Goal: Information Seeking & Learning: Learn about a topic

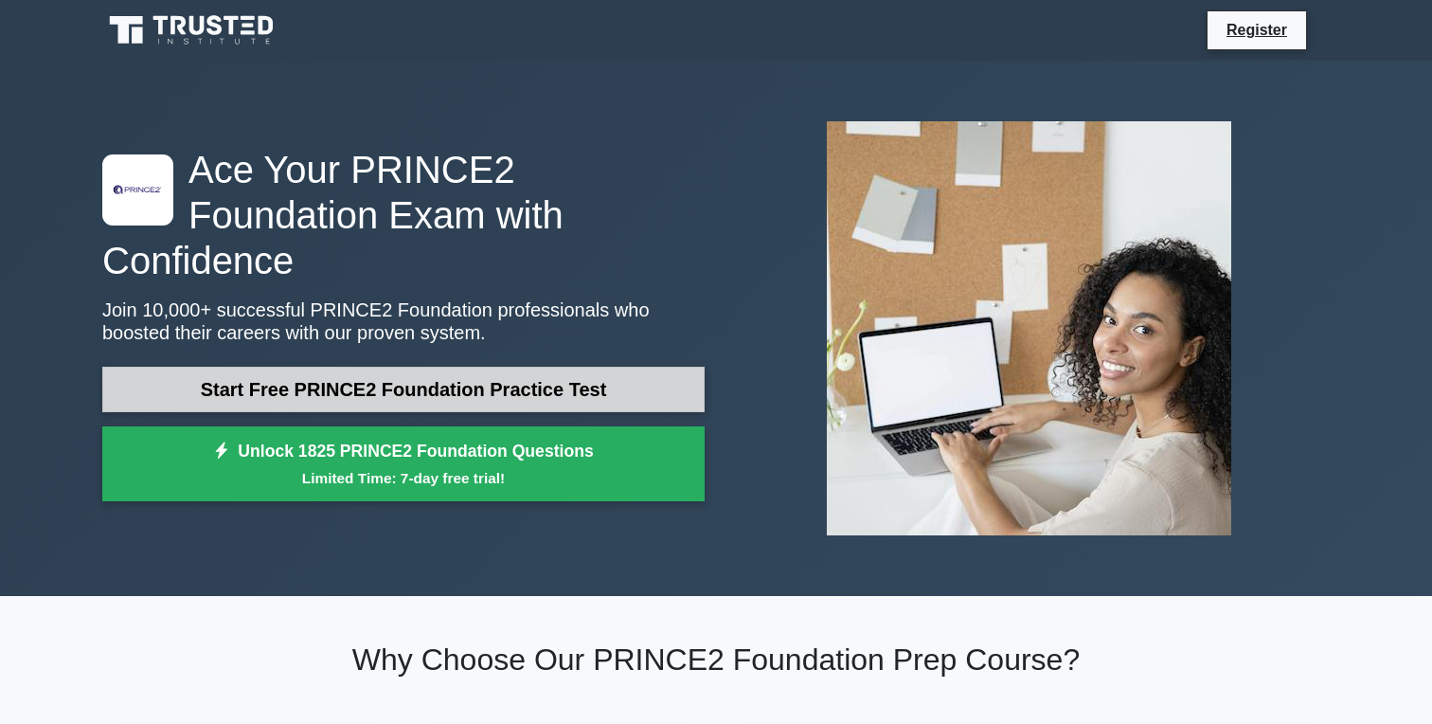
click at [370, 367] on link "Start Free PRINCE2 Foundation Practice Test" at bounding box center [403, 389] width 602 height 45
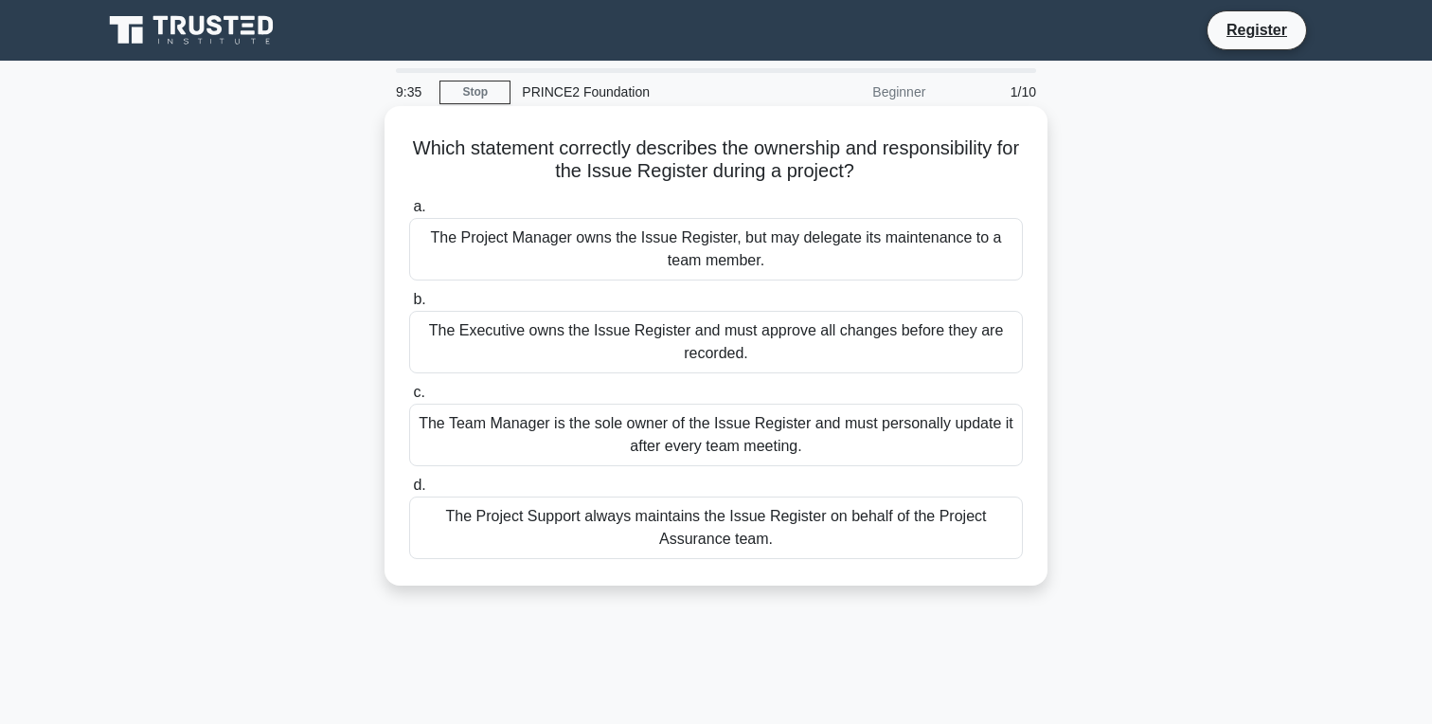
click at [811, 442] on div "The Team Manager is the sole owner of the Issue Register and must personally up…" at bounding box center [716, 434] width 614 height 63
click at [409, 399] on input "c. The Team Manager is the sole owner of the Issue Register and must personally…" at bounding box center [409, 392] width 0 height 12
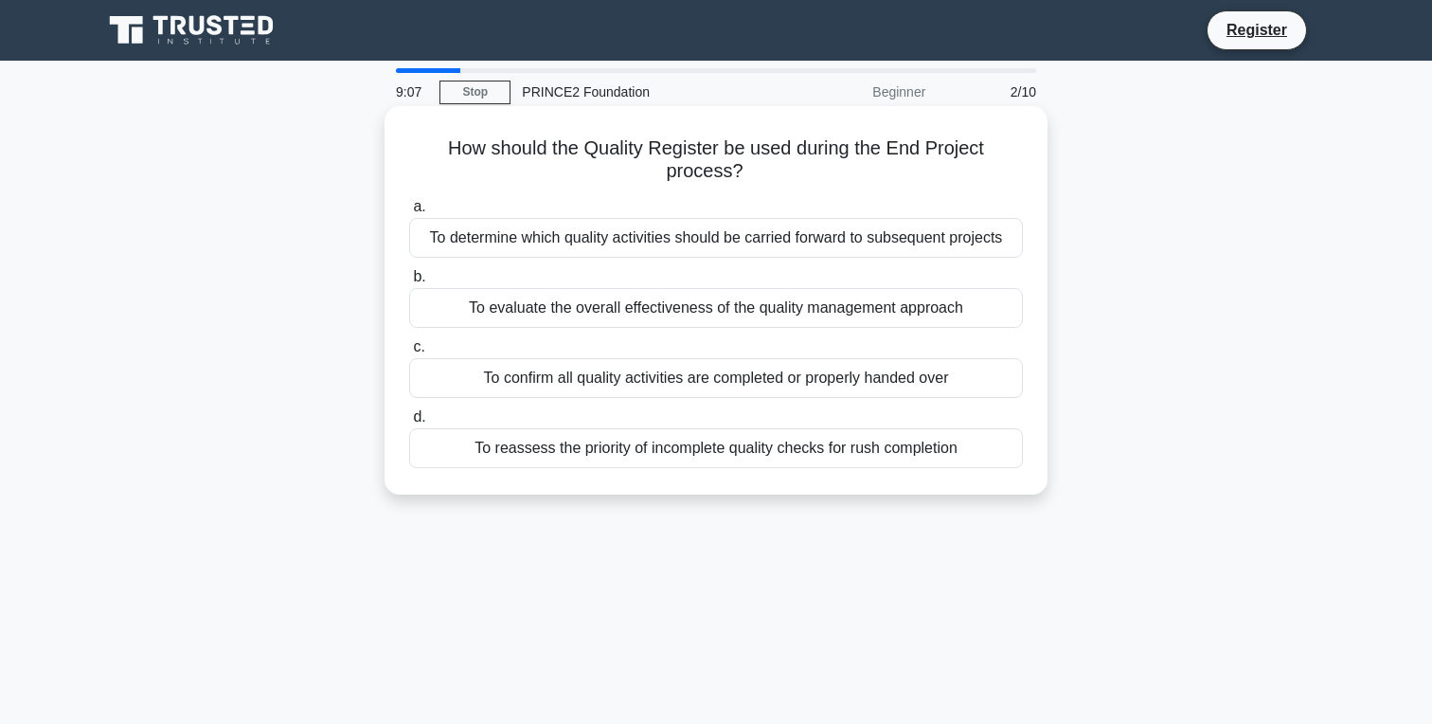
click at [891, 246] on div "To determine which quality activities should be carried forward to subsequent p…" at bounding box center [716, 238] width 614 height 40
click at [409, 213] on input "a. To determine which quality activities should be carried forward to subsequen…" at bounding box center [409, 207] width 0 height 12
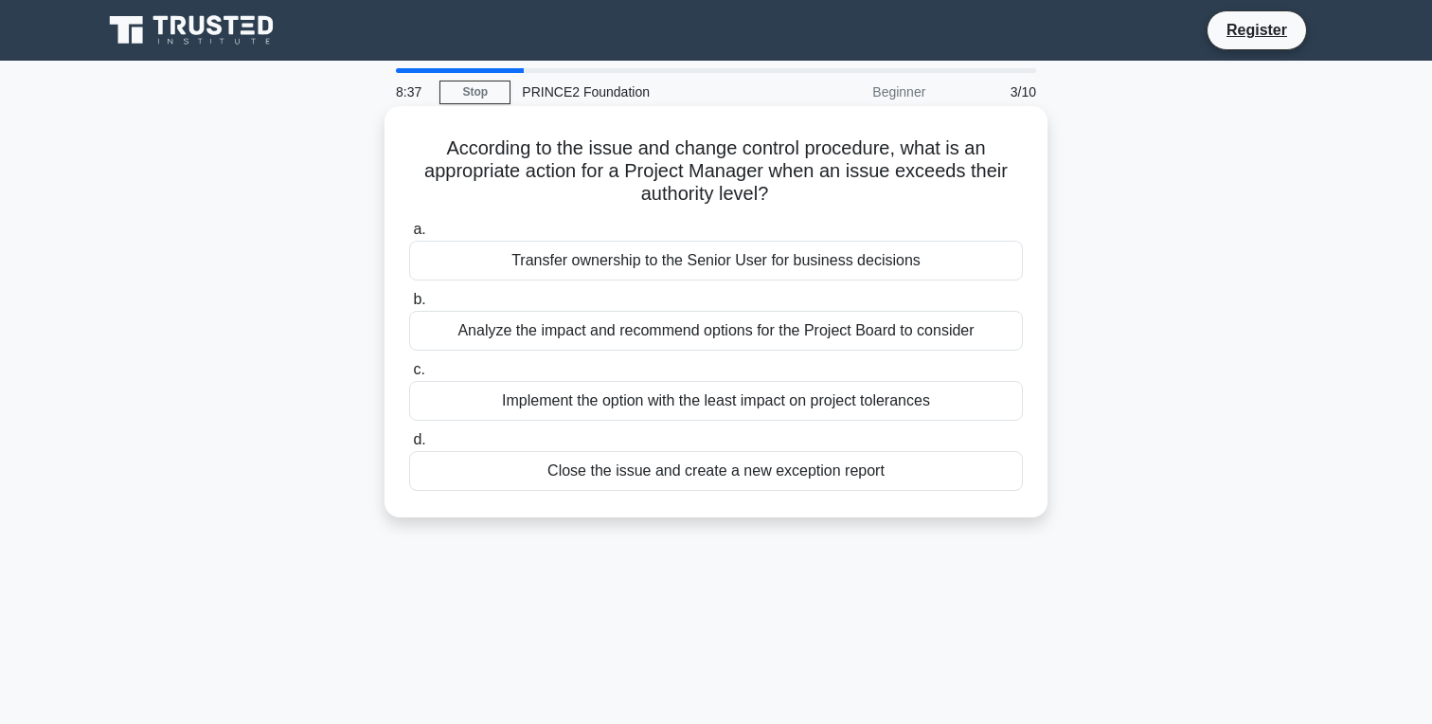
click at [875, 337] on div "Analyze the impact and recommend options for the Project Board to consider" at bounding box center [716, 331] width 614 height 40
click at [409, 306] on input "b. Analyze the impact and recommend options for the Project Board to consider" at bounding box center [409, 300] width 0 height 12
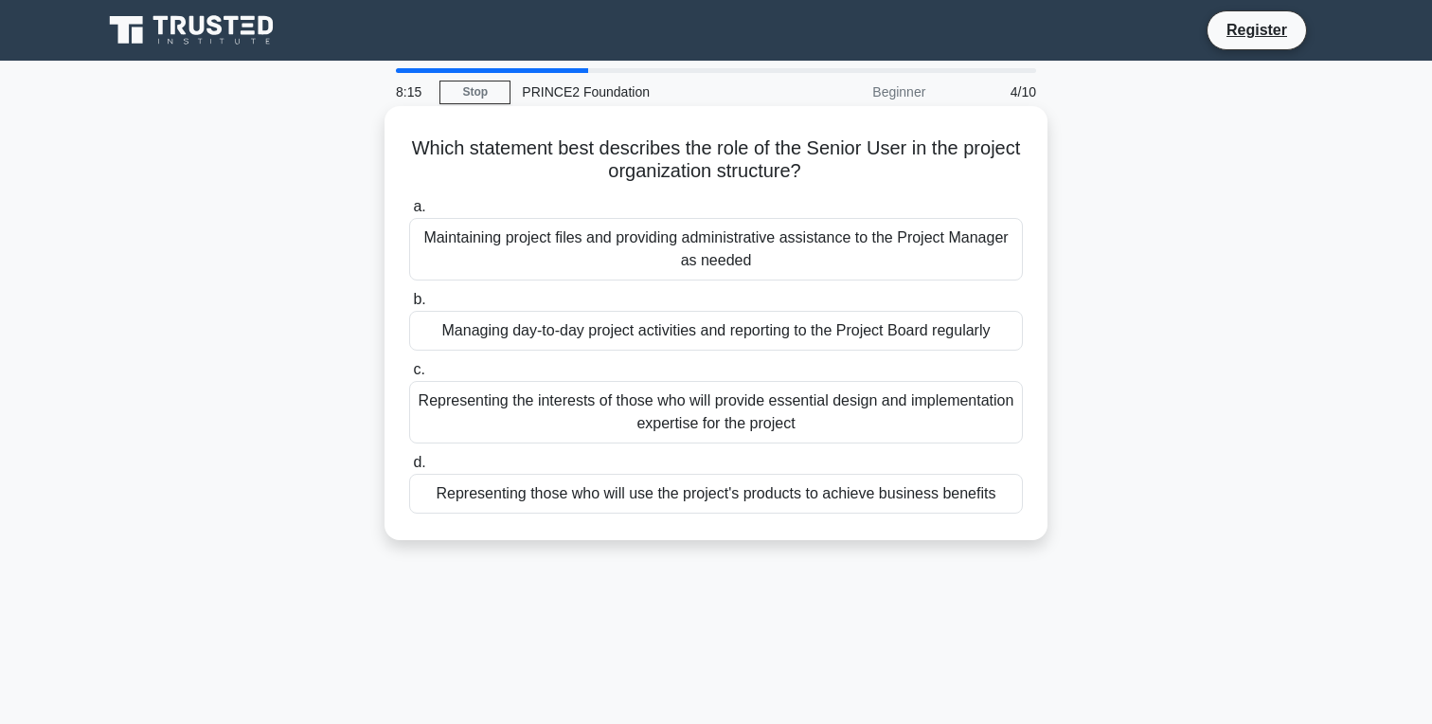
click at [783, 503] on div "Representing those who will use the project's products to achieve business bene…" at bounding box center [716, 494] width 614 height 40
click at [409, 469] on input "d. Representing those who will use the project's products to achieve business b…" at bounding box center [409, 462] width 0 height 12
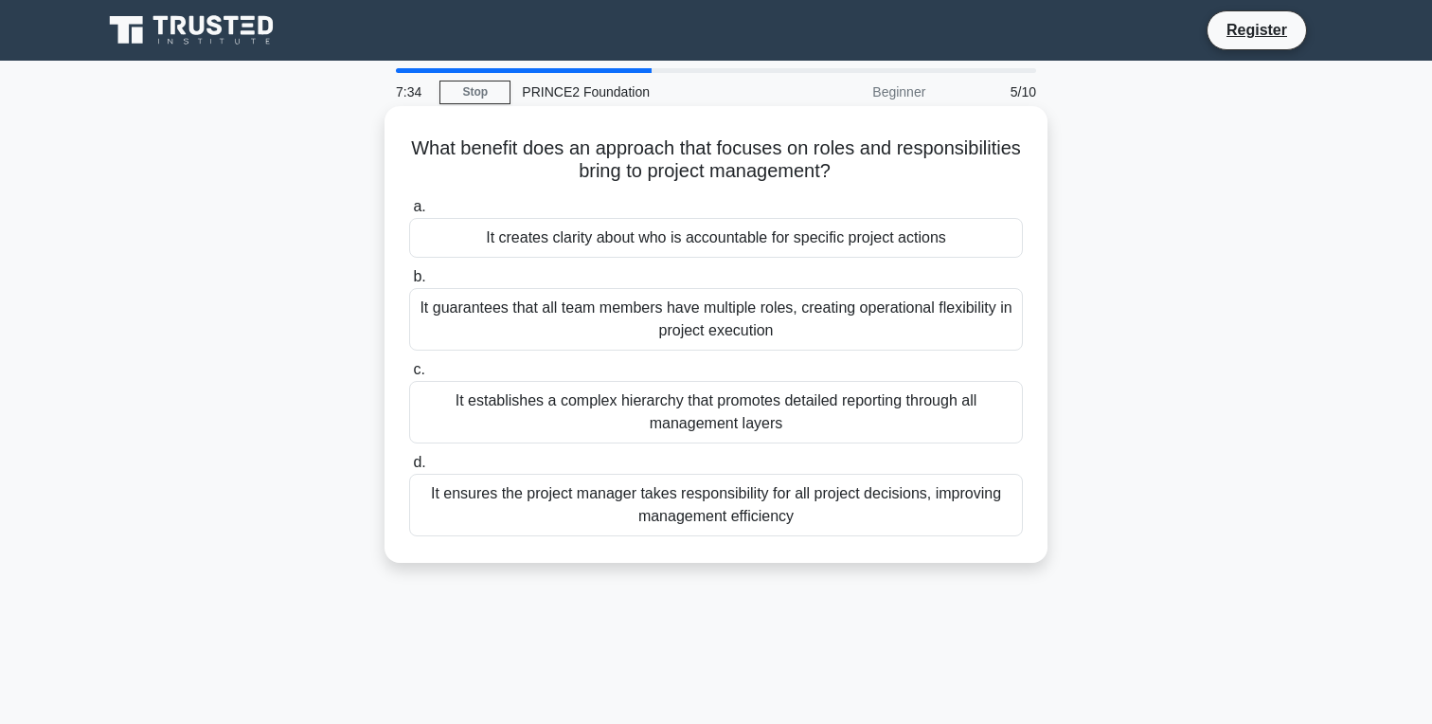
click at [858, 246] on div "It creates clarity about who is accountable for specific project actions" at bounding box center [716, 238] width 614 height 40
click at [409, 213] on input "a. It creates clarity about who is accountable for specific project actions" at bounding box center [409, 207] width 0 height 12
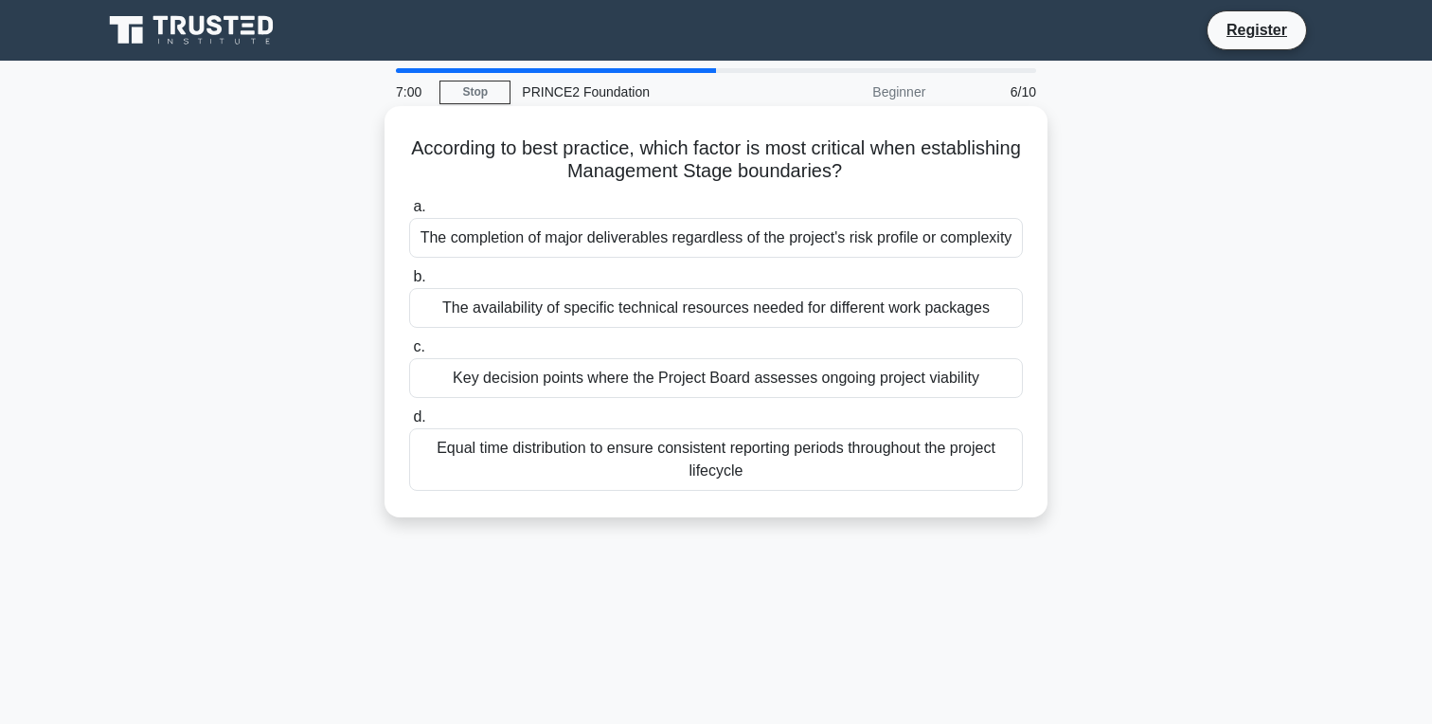
click at [884, 385] on div "Key decision points where the Project Board assesses ongoing project viability" at bounding box center [716, 378] width 614 height 40
click at [409, 353] on input "c. Key decision points where the Project Board assesses ongoing project viabili…" at bounding box center [409, 347] width 0 height 12
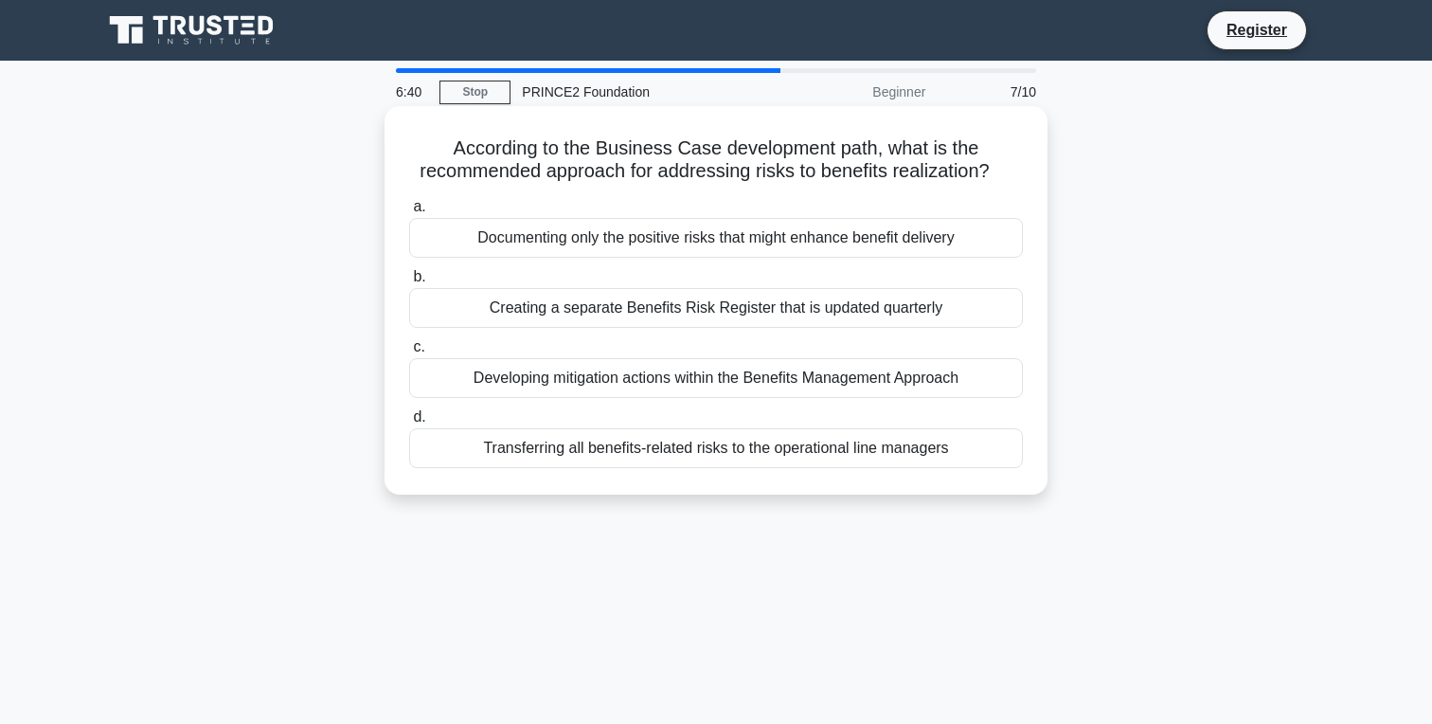
click at [793, 378] on div "Developing mitigation actions within the Benefits Management Approach" at bounding box center [716, 378] width 614 height 40
click at [409, 353] on input "c. Developing mitigation actions within the Benefits Management Approach" at bounding box center [409, 347] width 0 height 12
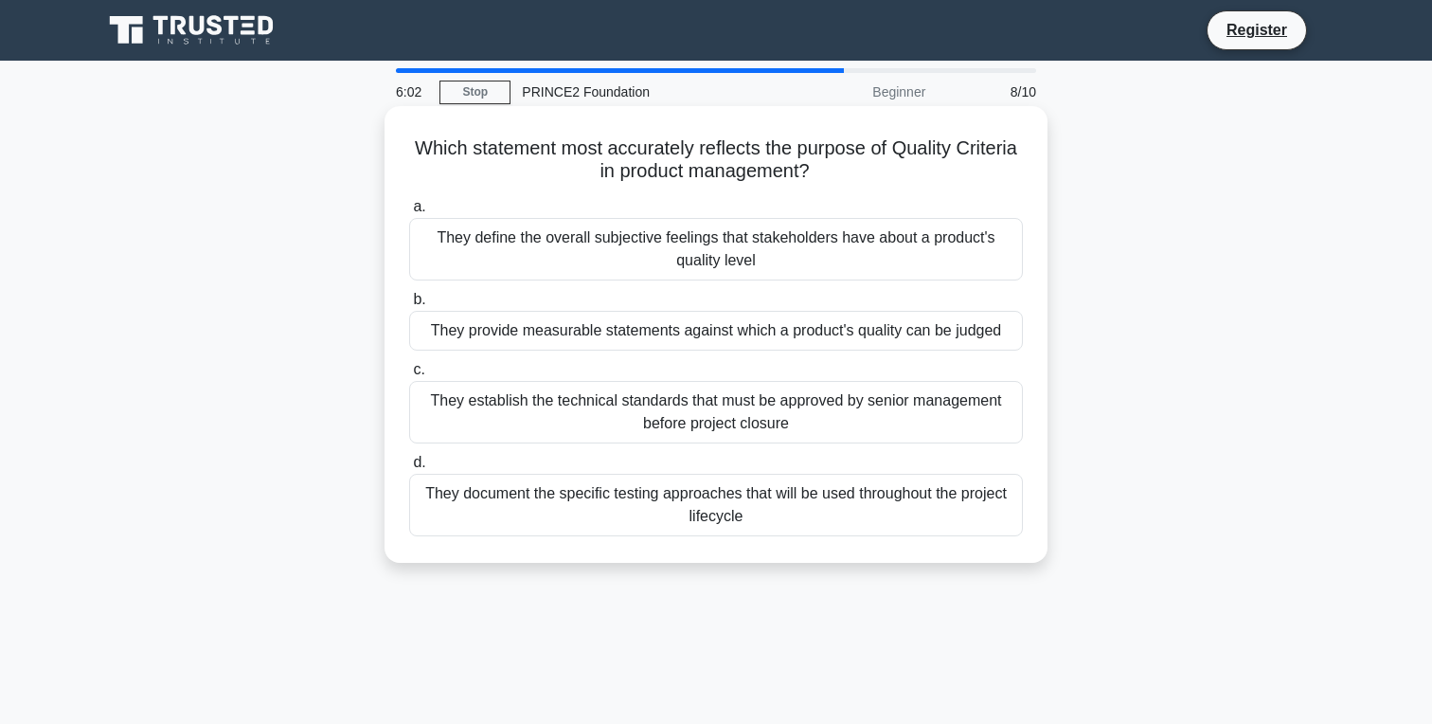
click at [841, 333] on div "They provide measurable statements against which a product's quality can be jud…" at bounding box center [716, 331] width 614 height 40
click at [409, 306] on input "b. They provide measurable statements against which a product's quality can be …" at bounding box center [409, 300] width 0 height 12
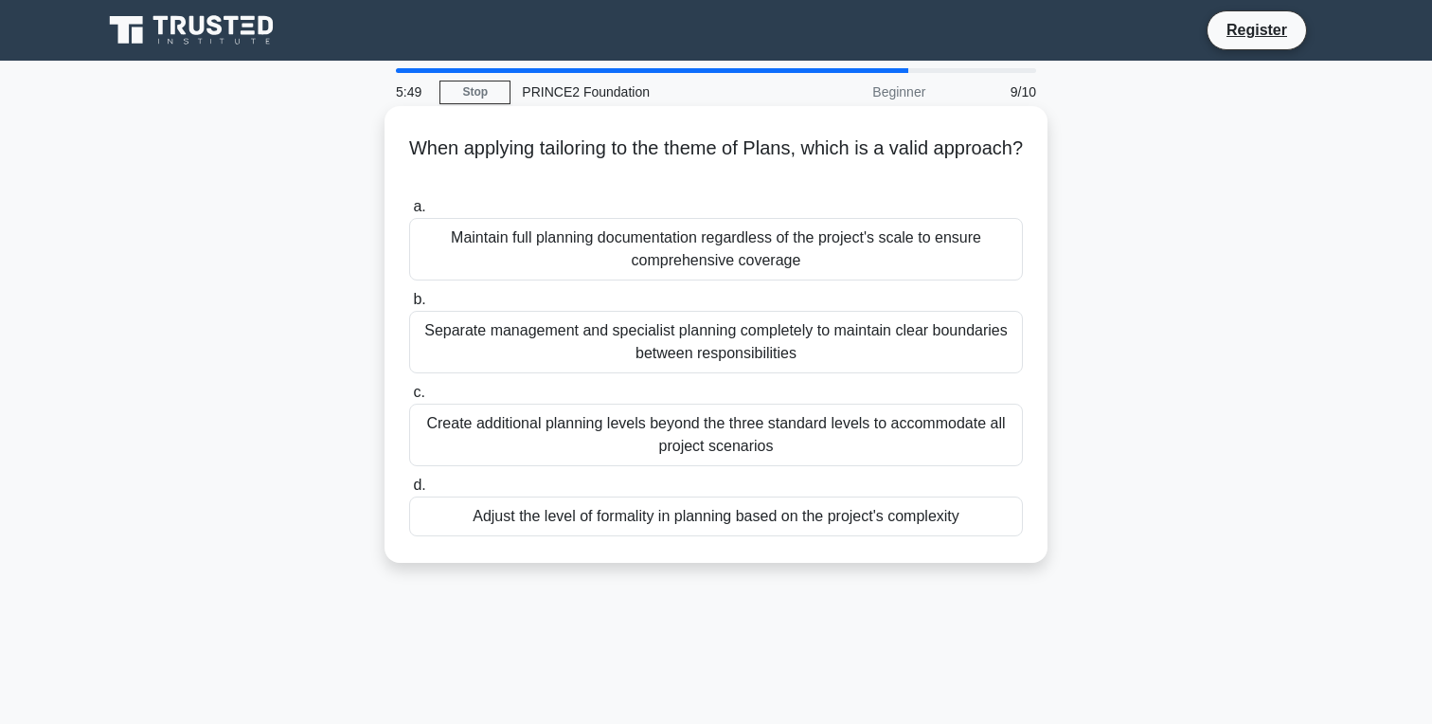
click at [832, 241] on div "Maintain full planning documentation regardless of the project's scale to ensur…" at bounding box center [716, 249] width 614 height 63
click at [409, 213] on input "a. Maintain full planning documentation regardless of the project's scale to en…" at bounding box center [409, 207] width 0 height 12
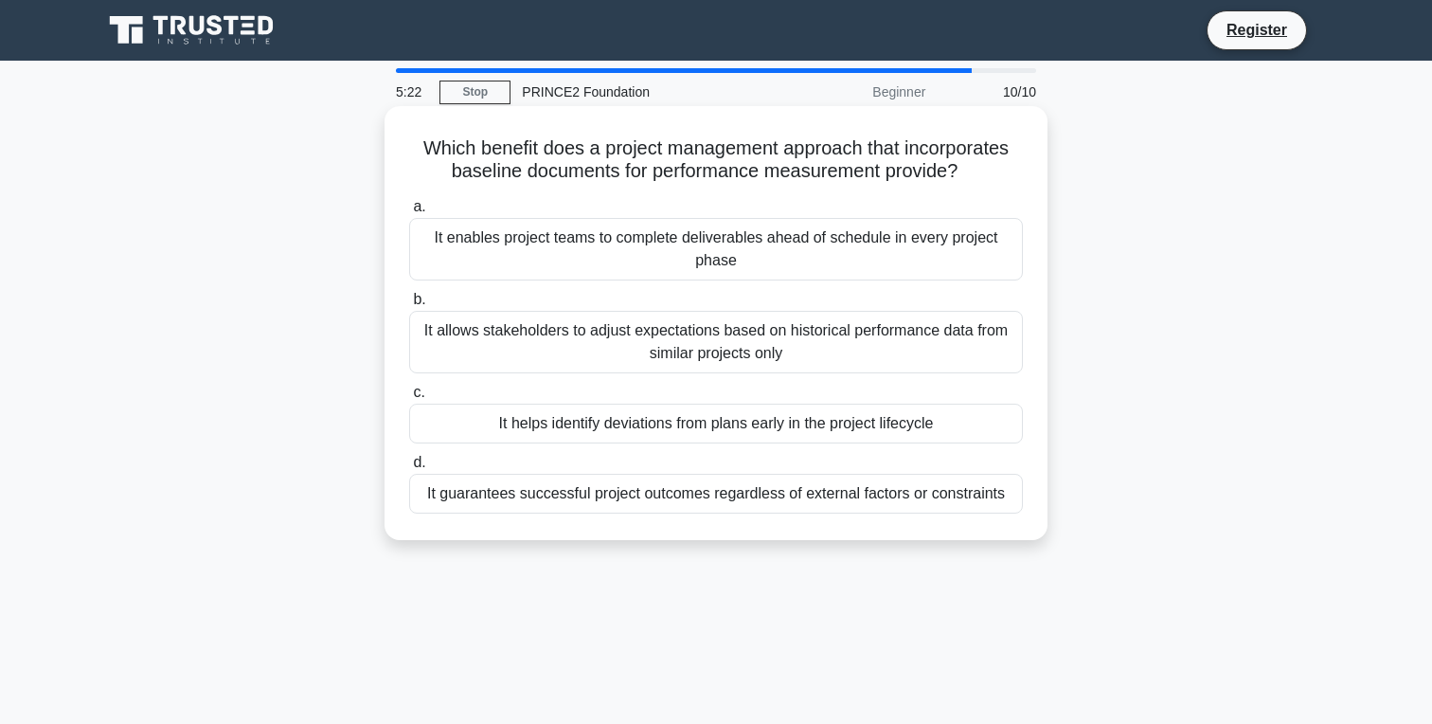
click at [860, 262] on div "It enables project teams to complete deliverables ahead of schedule in every pr…" at bounding box center [716, 249] width 614 height 63
click at [409, 213] on input "a. It enables project teams to complete deliverables ahead of schedule in every…" at bounding box center [409, 207] width 0 height 12
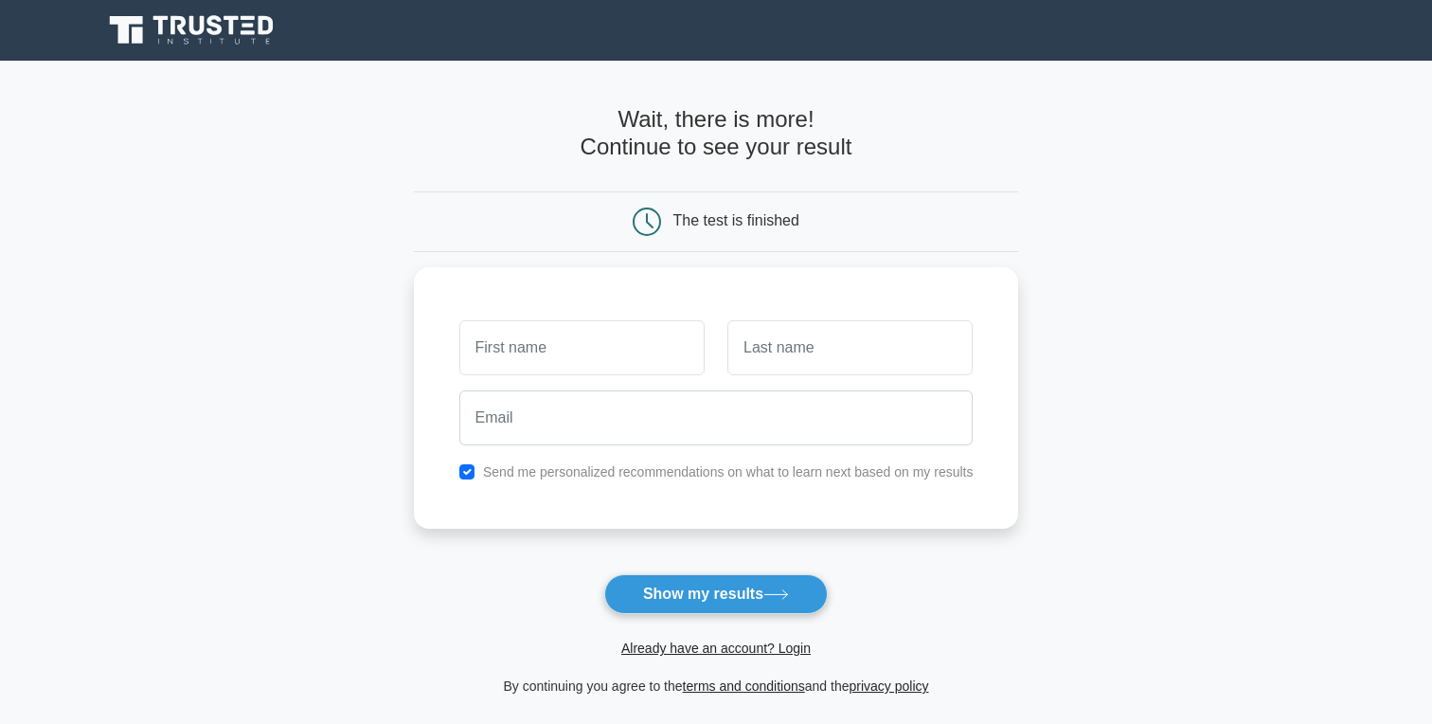
click at [720, 24] on div "Register" at bounding box center [716, 30] width 1250 height 45
